Goal: Transaction & Acquisition: Purchase product/service

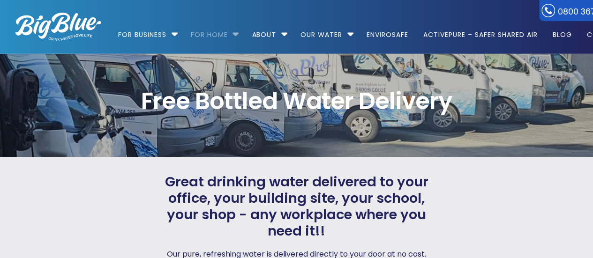
click at [231, 34] on link "For Home" at bounding box center [209, 30] width 50 height 61
click at [236, 33] on li "For Home Get a water cooler for your home Short Term Water Cooler Hire For Even…" at bounding box center [214, 30] width 60 height 53
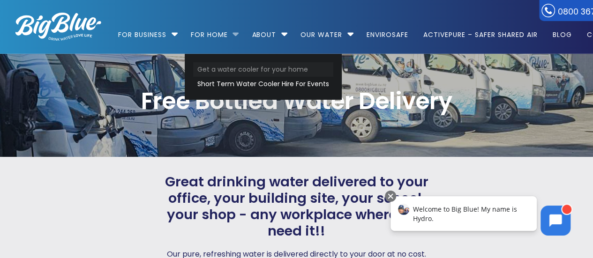
click at [237, 68] on link "Get a water cooler for your home" at bounding box center [263, 69] width 140 height 15
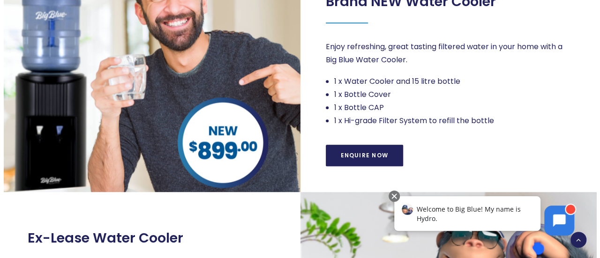
scroll to position [188, 0]
